Goal: Obtain resource: Download file/media

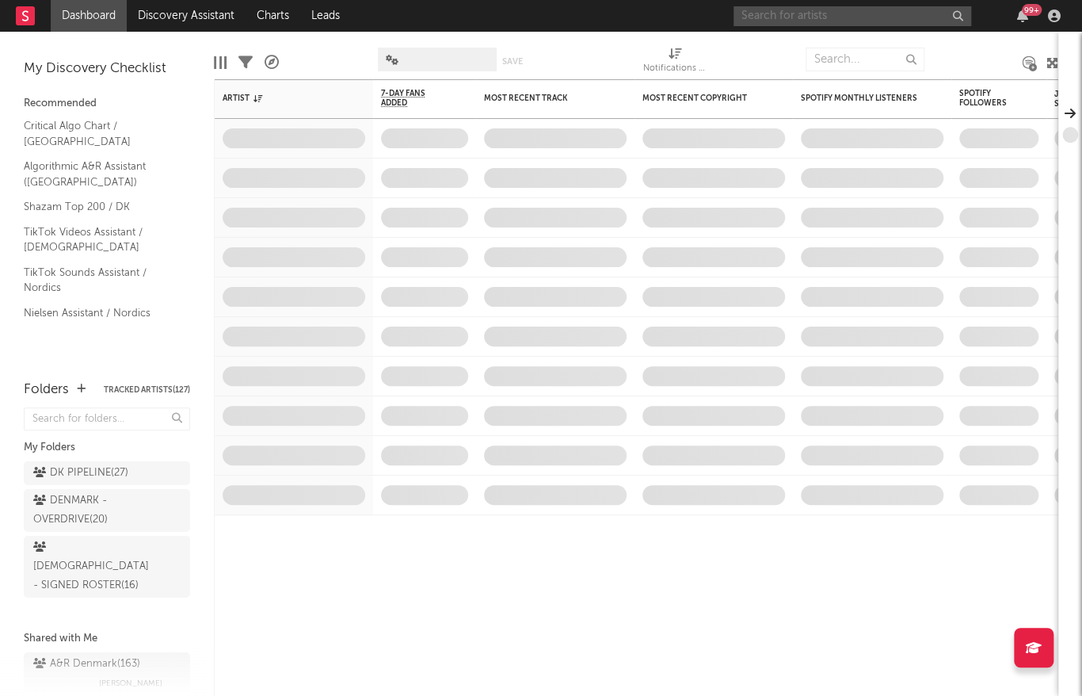
click at [850, 13] on input "text" at bounding box center [853, 16] width 238 height 20
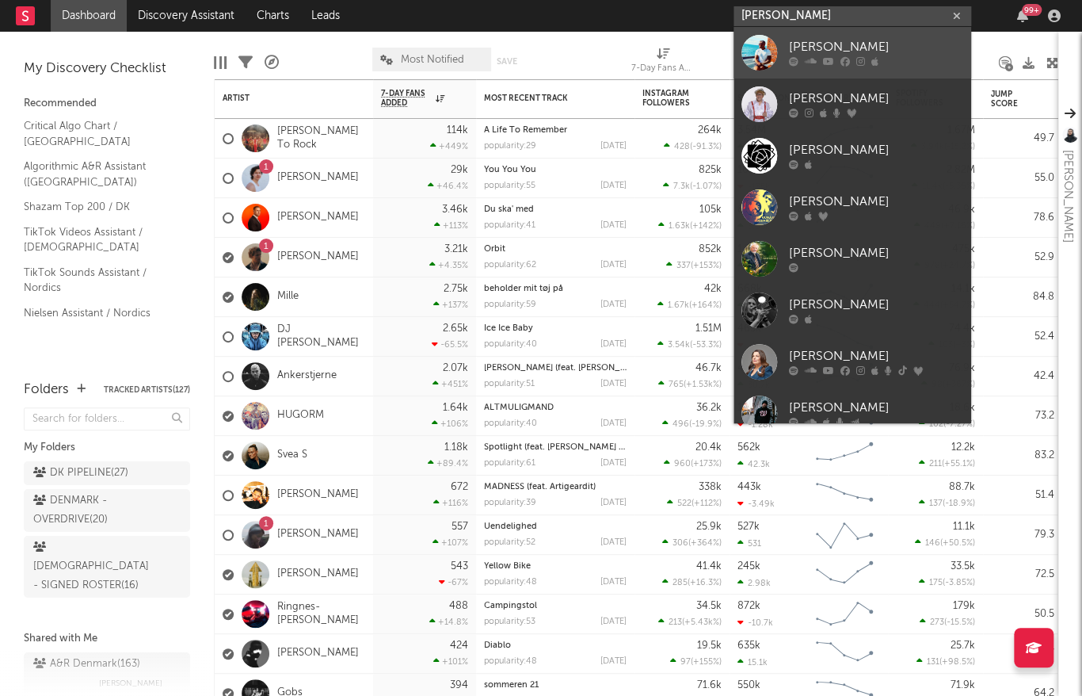
type input "[PERSON_NAME]"
click at [811, 44] on div "[PERSON_NAME]" at bounding box center [876, 47] width 174 height 19
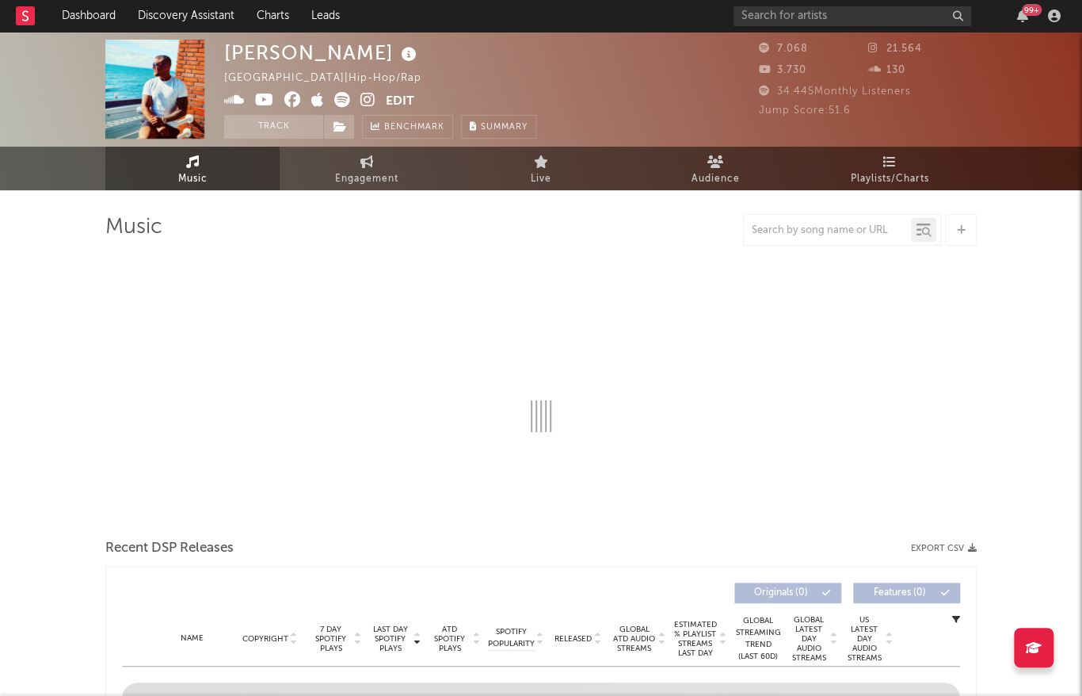
select select "6m"
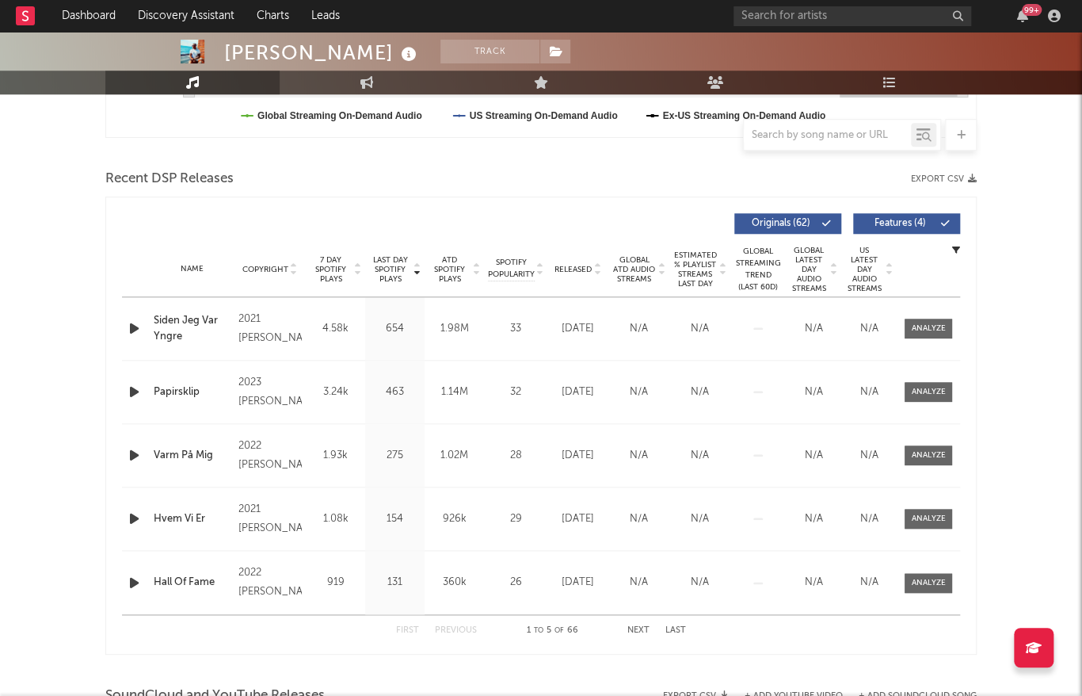
scroll to position [505, 0]
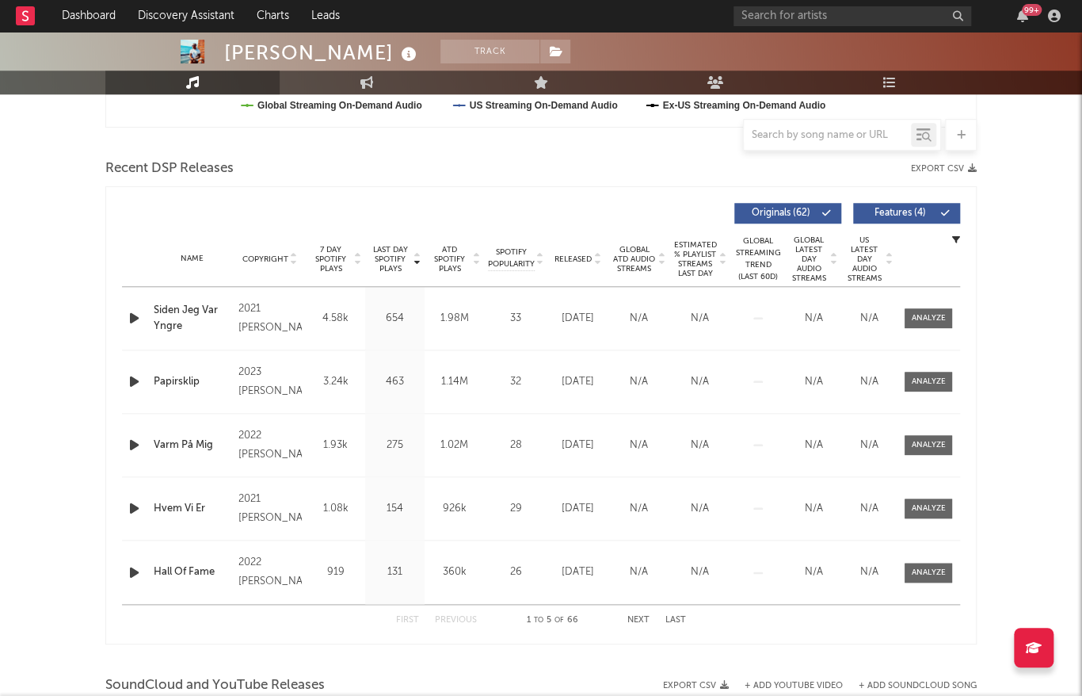
click at [971, 169] on icon "button" at bounding box center [972, 168] width 9 height 9
